Goal: Task Accomplishment & Management: Manage account settings

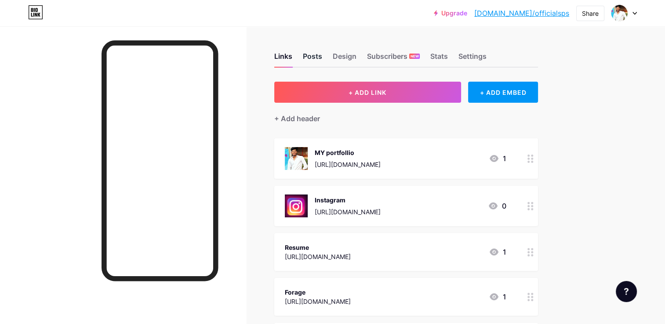
click at [312, 59] on div "Posts" at bounding box center [312, 59] width 19 height 16
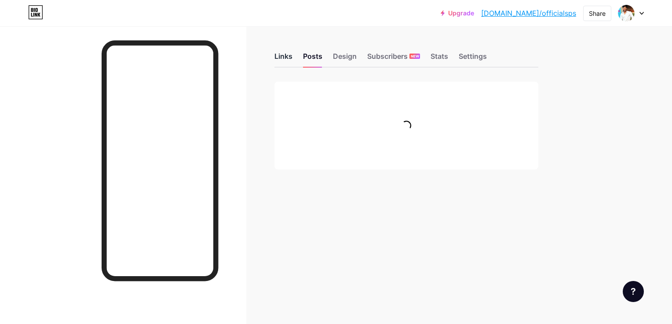
click at [287, 59] on div "Links" at bounding box center [283, 59] width 18 height 16
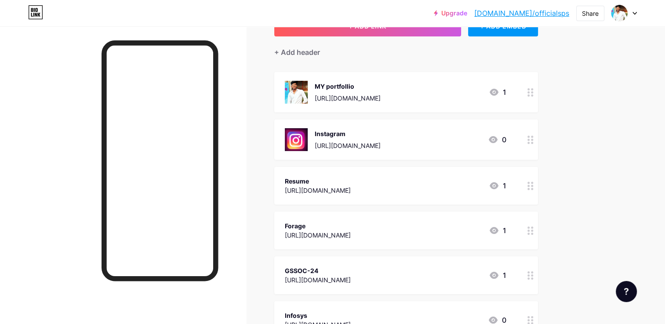
scroll to position [66, 0]
click at [459, 92] on div "MY portfollio [URL][DOMAIN_NAME] 1" at bounding box center [396, 92] width 222 height 23
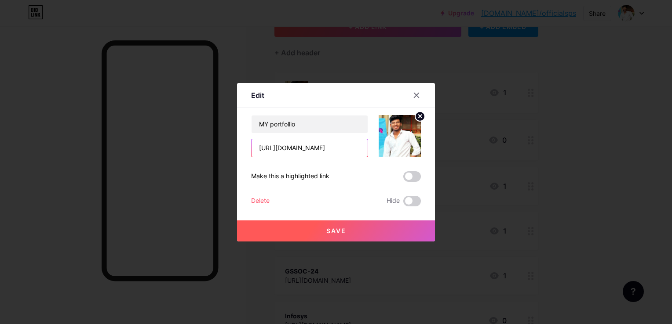
drag, startPoint x: 352, startPoint y: 147, endPoint x: 231, endPoint y: 147, distance: 120.9
click at [231, 147] on div "Edit Content YouTube Play YouTube video without leaving your page. ADD Vimeo Pl…" at bounding box center [336, 162] width 672 height 324
click at [375, 197] on div "Delete Hide" at bounding box center [336, 201] width 170 height 11
click at [547, 79] on div at bounding box center [336, 162] width 672 height 324
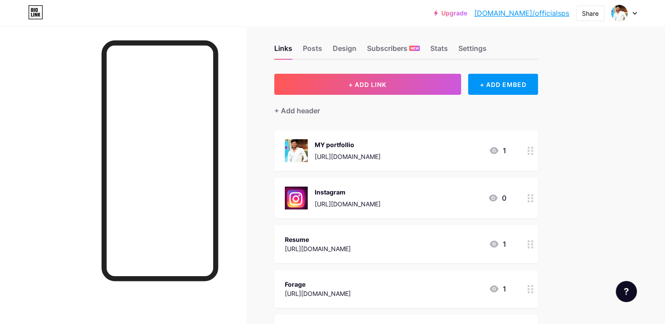
scroll to position [0, 0]
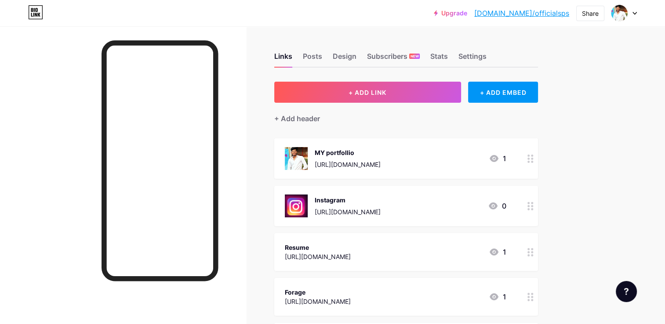
click at [529, 159] on icon at bounding box center [531, 159] width 6 height 8
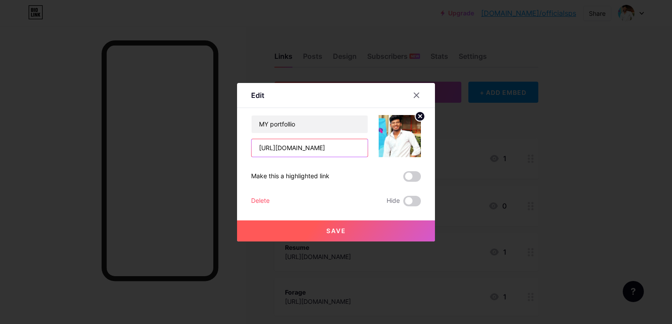
drag, startPoint x: 255, startPoint y: 146, endPoint x: 366, endPoint y: 138, distance: 111.6
click at [366, 138] on div "MY portfollio [URL][DOMAIN_NAME]" at bounding box center [336, 136] width 170 height 42
click at [344, 236] on button "Save" at bounding box center [336, 231] width 198 height 21
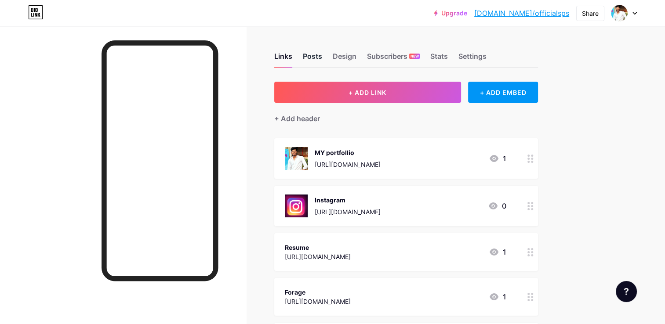
click at [313, 56] on div "Posts" at bounding box center [312, 59] width 19 height 16
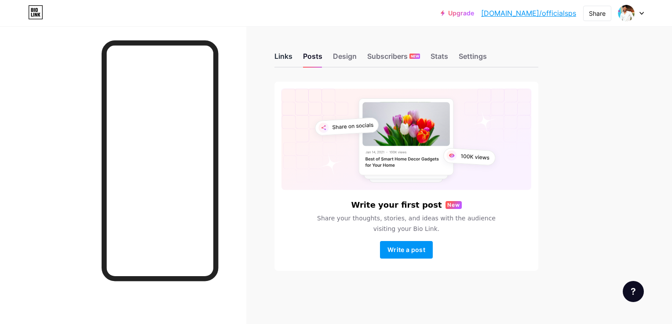
click at [292, 58] on div "Links" at bounding box center [283, 59] width 18 height 16
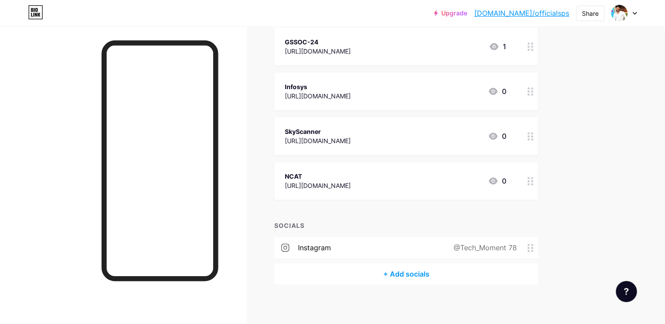
scroll to position [299, 0]
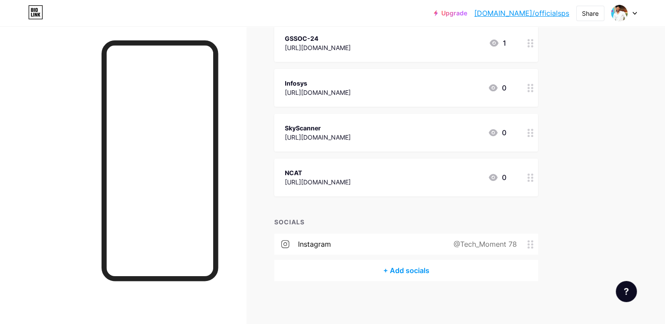
click at [169, 26] on div "Upgrade [DOMAIN_NAME]/offici... [DOMAIN_NAME]/officialsps Share Switch accounts…" at bounding box center [332, 13] width 665 height 26
